Goal: Communication & Community: Answer question/provide support

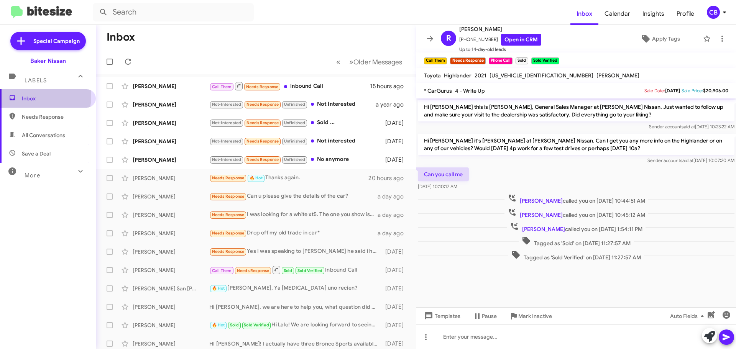
click at [20, 95] on span "Inbox" at bounding box center [48, 98] width 96 height 18
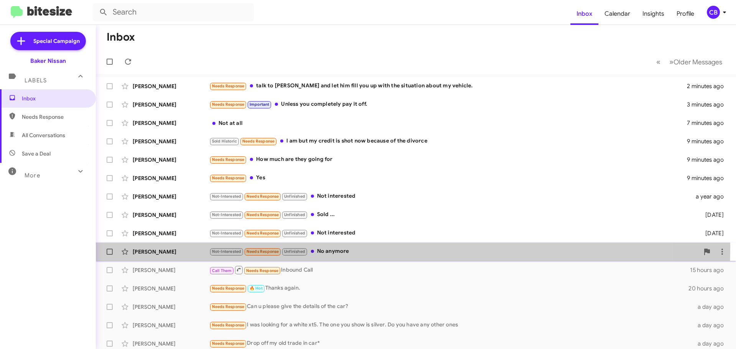
click at [166, 246] on div "[PERSON_NAME] Not-Interested Needs Response Unfinished No anymore [DATE]" at bounding box center [416, 251] width 628 height 15
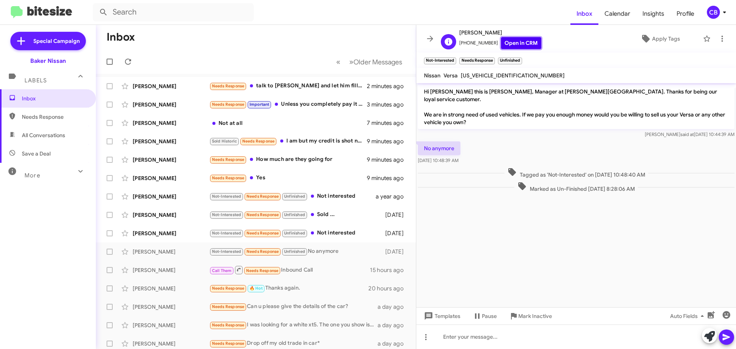
click at [501, 43] on link "Open in CRM" at bounding box center [521, 43] width 40 height 12
click at [152, 86] on div "[PERSON_NAME]" at bounding box center [171, 86] width 77 height 8
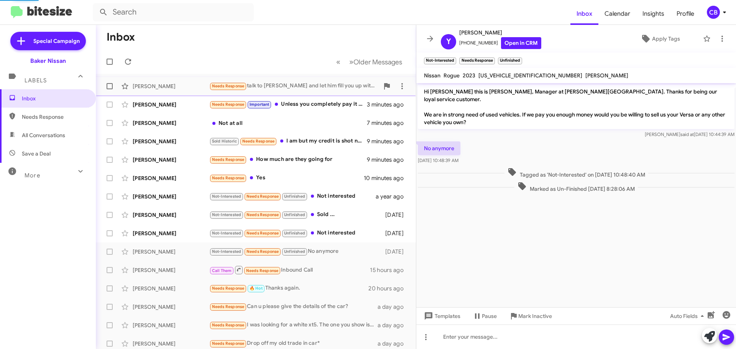
scroll to position [13, 0]
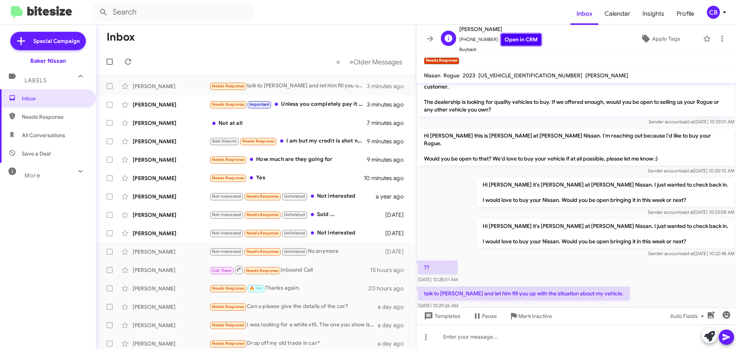
click at [515, 38] on link "Open in CRM" at bounding box center [521, 40] width 40 height 12
click at [508, 33] on span "[PERSON_NAME]" at bounding box center [500, 29] width 82 height 9
click at [534, 319] on span "Mark Inactive" at bounding box center [535, 316] width 34 height 14
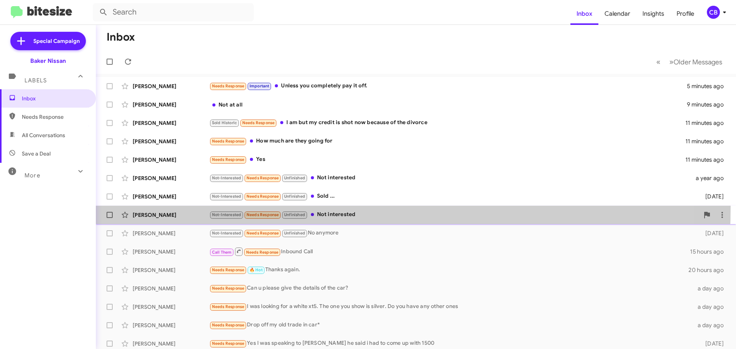
click at [177, 207] on span "[PERSON_NAME] Not-Interested Needs Response Unfinished Not interested [DATE]" at bounding box center [416, 215] width 640 height 18
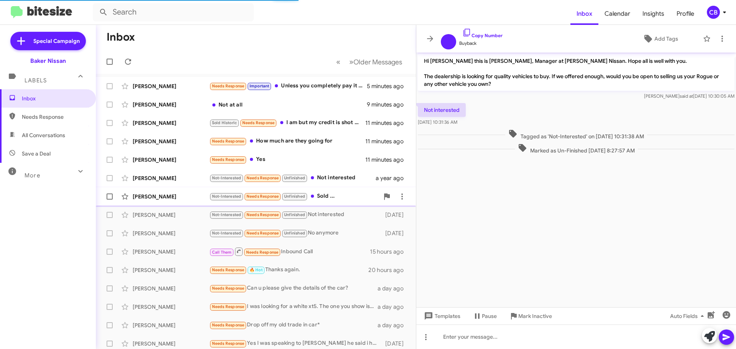
click at [176, 198] on div "[PERSON_NAME]" at bounding box center [171, 197] width 77 height 8
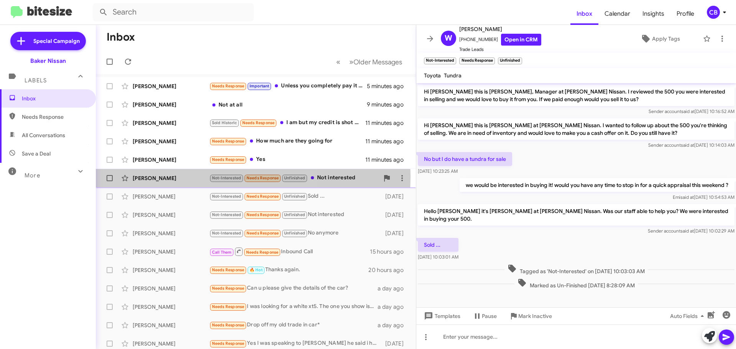
click at [169, 177] on div "[PERSON_NAME]" at bounding box center [171, 178] width 77 height 8
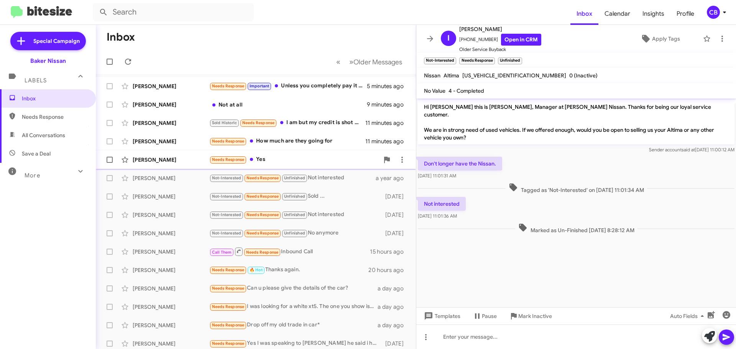
click at [163, 156] on div "[PERSON_NAME]" at bounding box center [171, 160] width 77 height 8
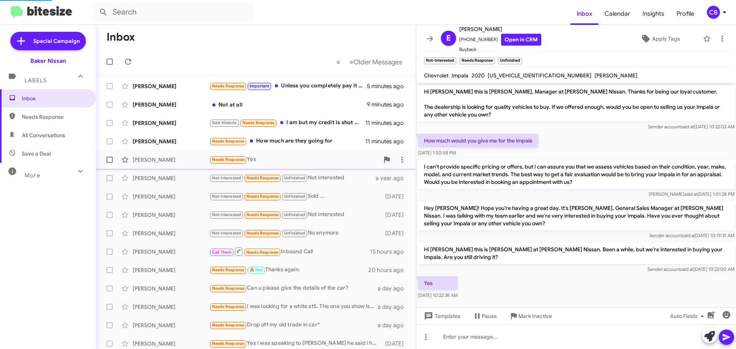
scroll to position [5, 0]
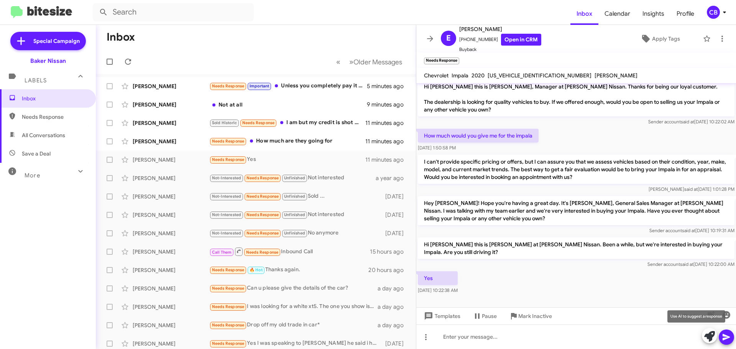
click at [708, 333] on icon at bounding box center [709, 336] width 11 height 11
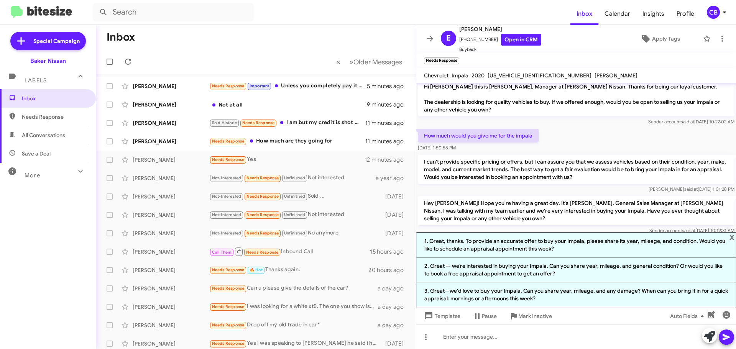
click at [497, 170] on p "I can't provide specific pricing or offers, but I can assure you that we assess…" at bounding box center [576, 169] width 316 height 29
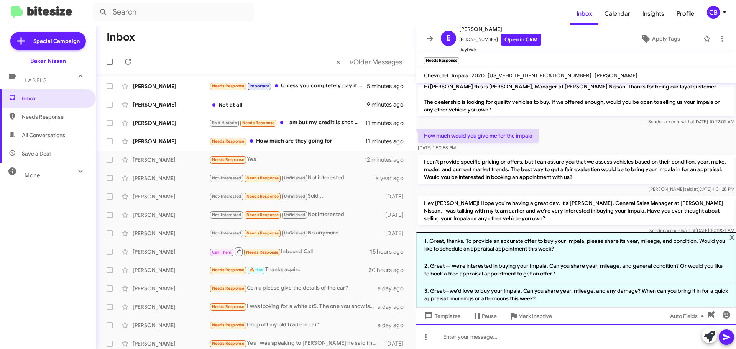
click at [495, 337] on div at bounding box center [576, 337] width 320 height 25
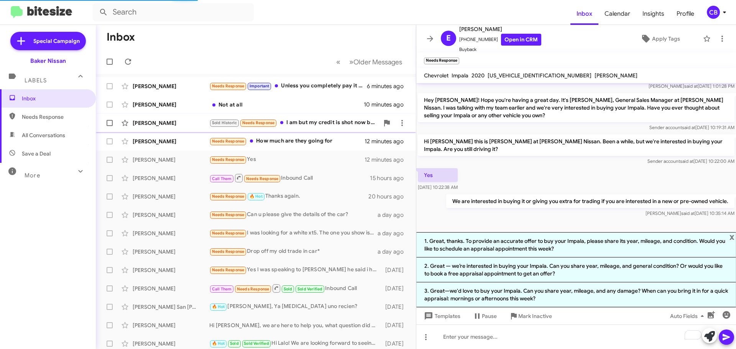
scroll to position [93, 0]
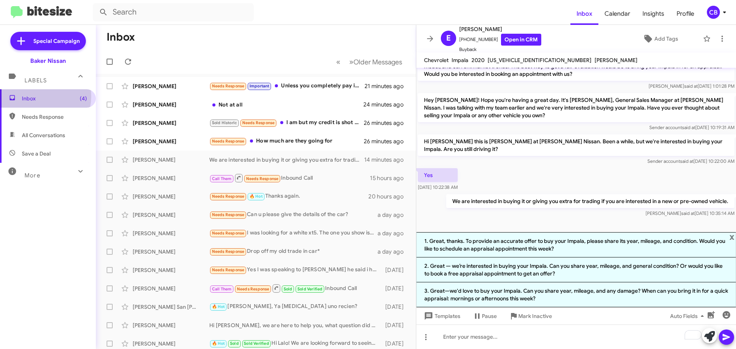
click at [33, 96] on span "Inbox (4)" at bounding box center [54, 99] width 65 height 8
